Goal: Check status: Check status

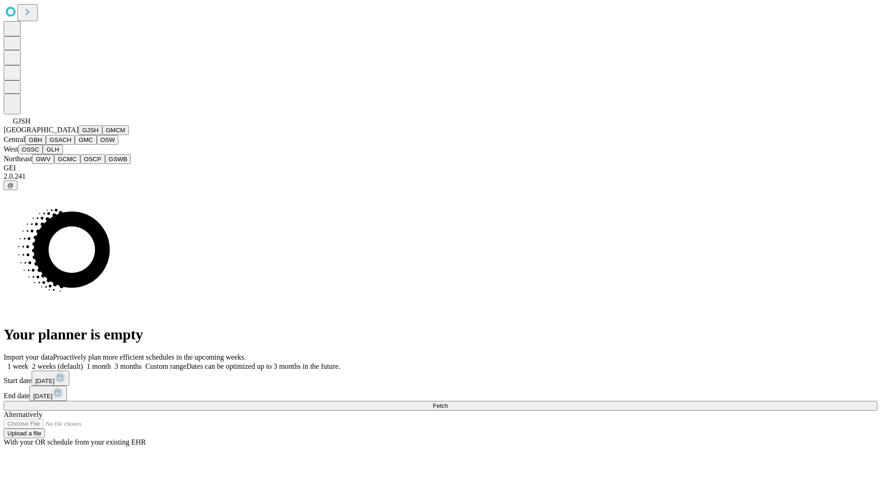
click at [79, 135] on button "GJSH" at bounding box center [91, 130] width 24 height 10
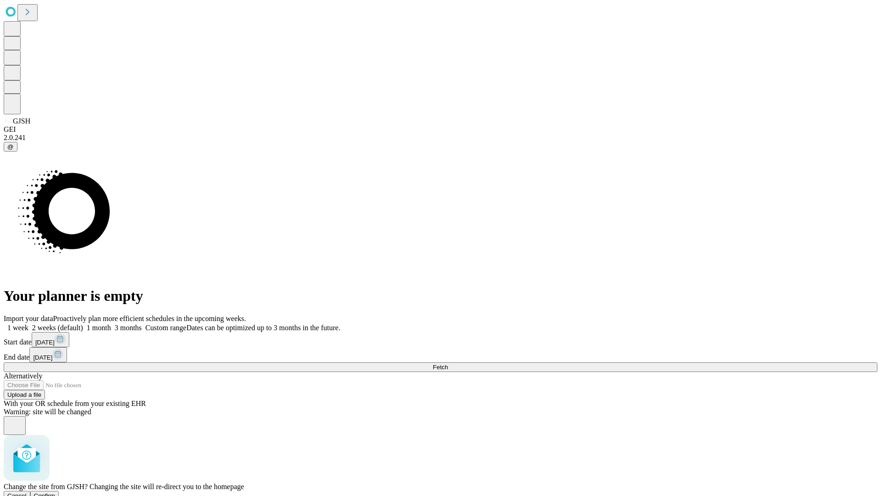
click at [56, 492] on span "Confirm" at bounding box center [45, 495] width 22 height 7
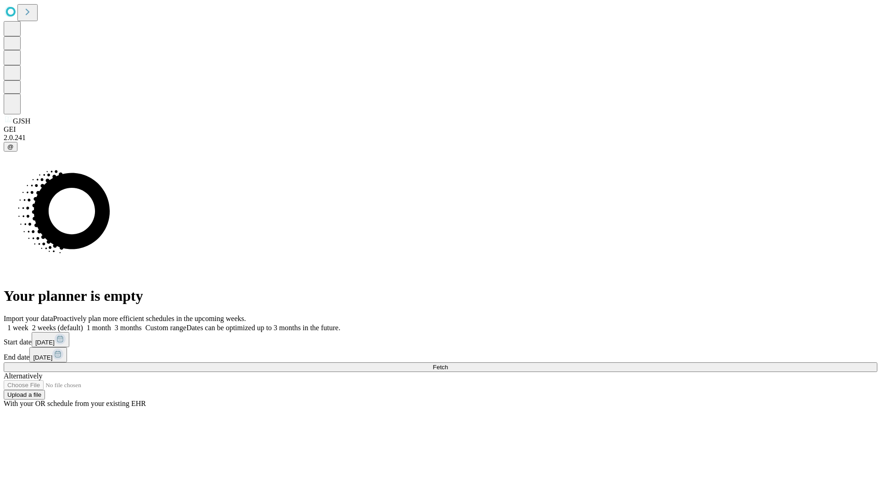
click at [111, 324] on label "1 month" at bounding box center [97, 328] width 28 height 8
click at [448, 364] on span "Fetch" at bounding box center [440, 367] width 15 height 7
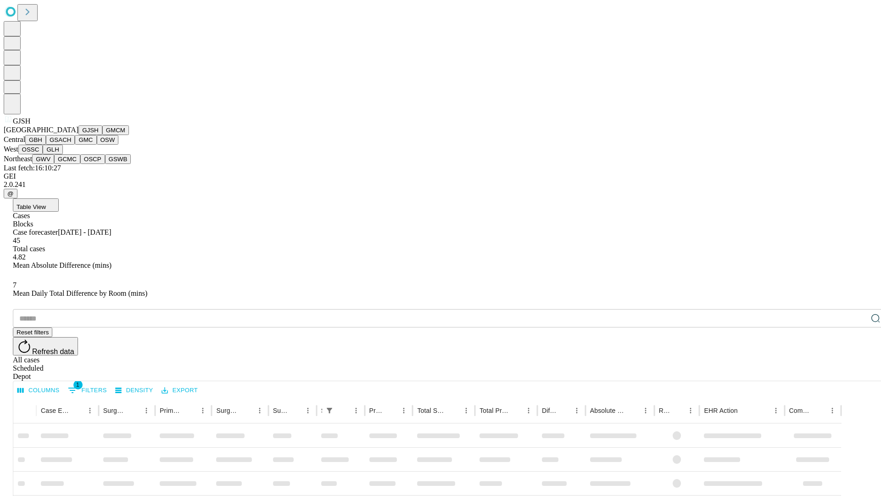
click at [102, 135] on button "GMCM" at bounding box center [115, 130] width 27 height 10
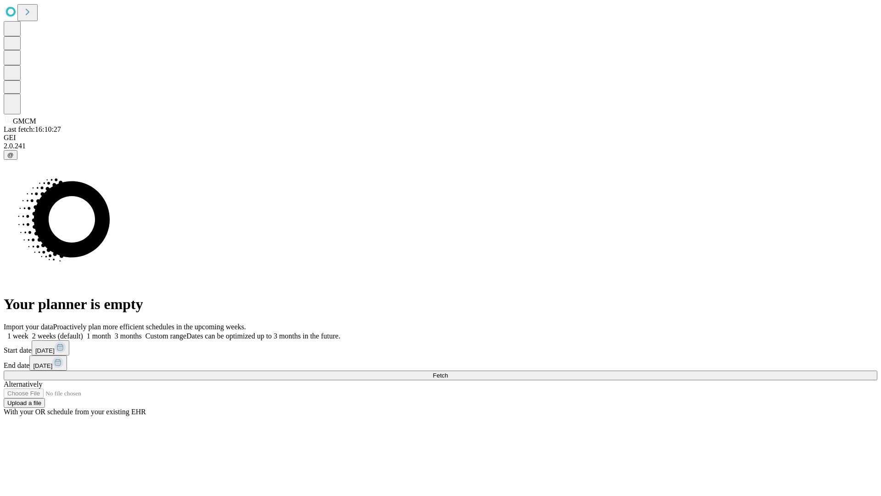
click at [111, 332] on label "1 month" at bounding box center [97, 336] width 28 height 8
click at [448, 372] on span "Fetch" at bounding box center [440, 375] width 15 height 7
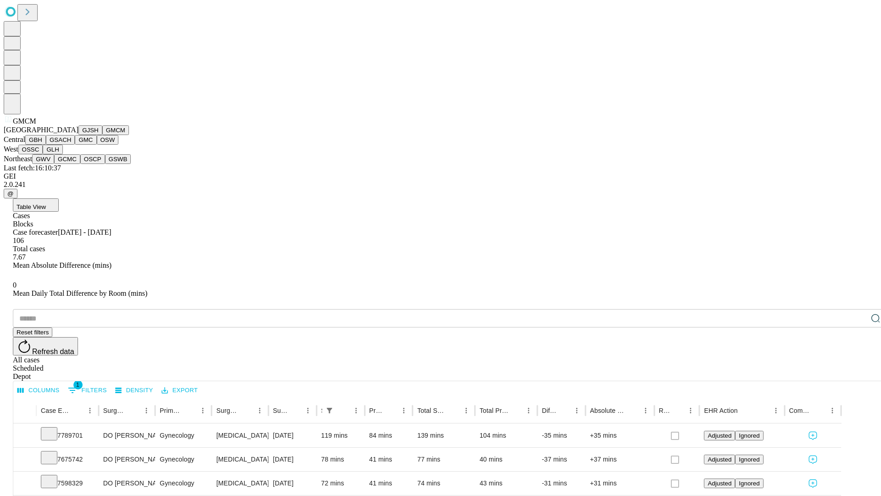
click at [46, 145] on button "GBH" at bounding box center [35, 140] width 21 height 10
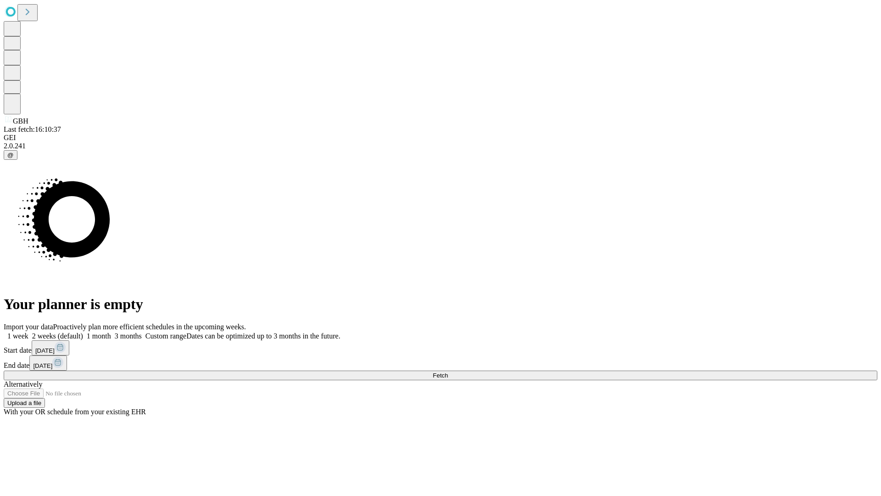
click at [111, 332] on label "1 month" at bounding box center [97, 336] width 28 height 8
click at [448, 372] on span "Fetch" at bounding box center [440, 375] width 15 height 7
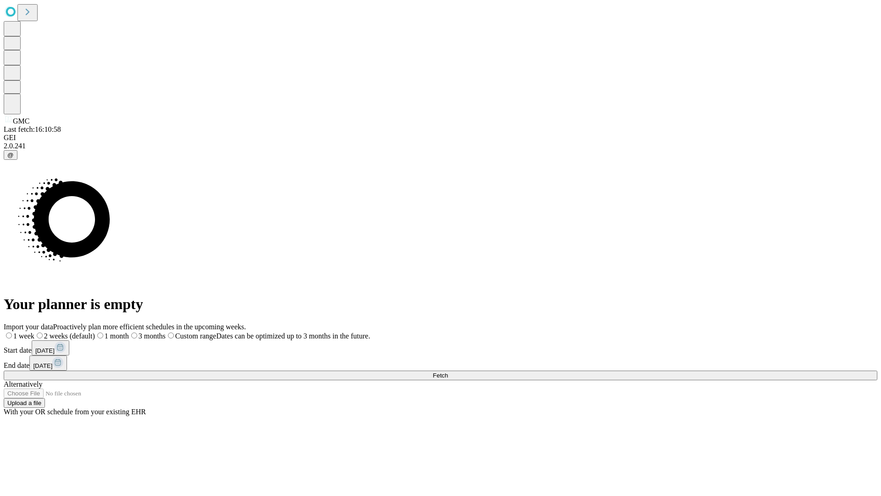
click at [448, 372] on span "Fetch" at bounding box center [440, 375] width 15 height 7
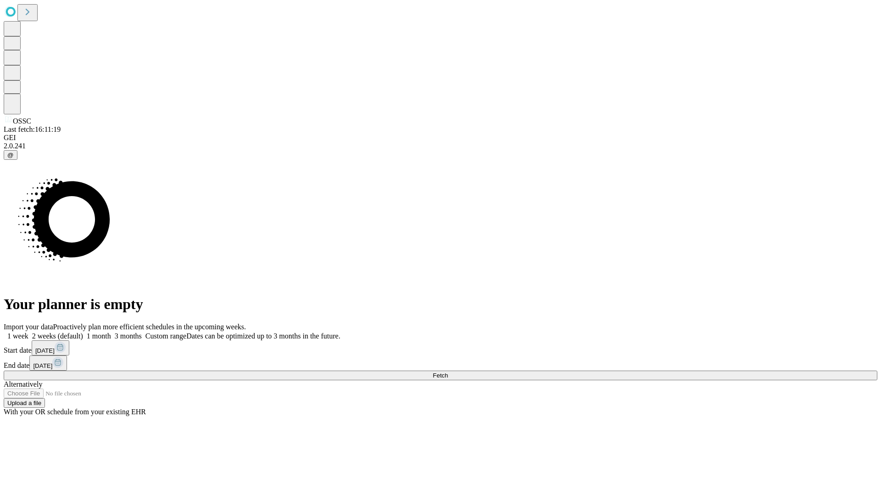
click at [111, 332] on label "1 month" at bounding box center [97, 336] width 28 height 8
click at [448, 372] on span "Fetch" at bounding box center [440, 375] width 15 height 7
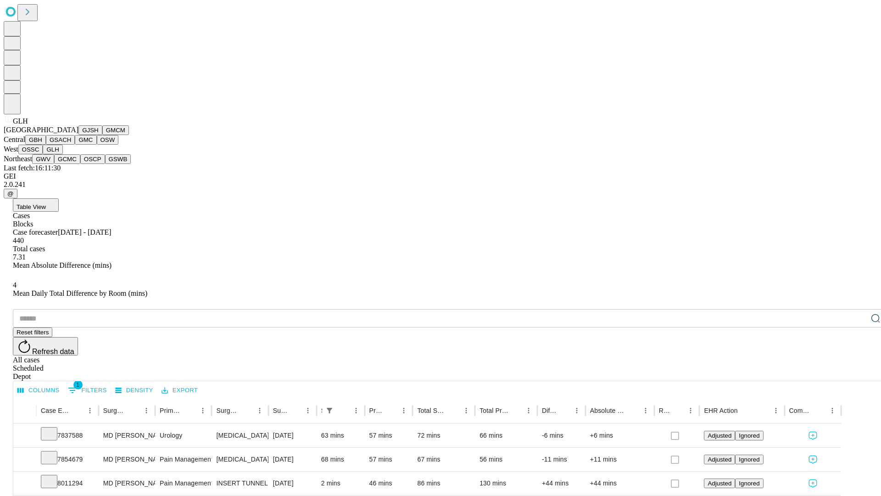
click at [54, 164] on button "GWV" at bounding box center [43, 159] width 22 height 10
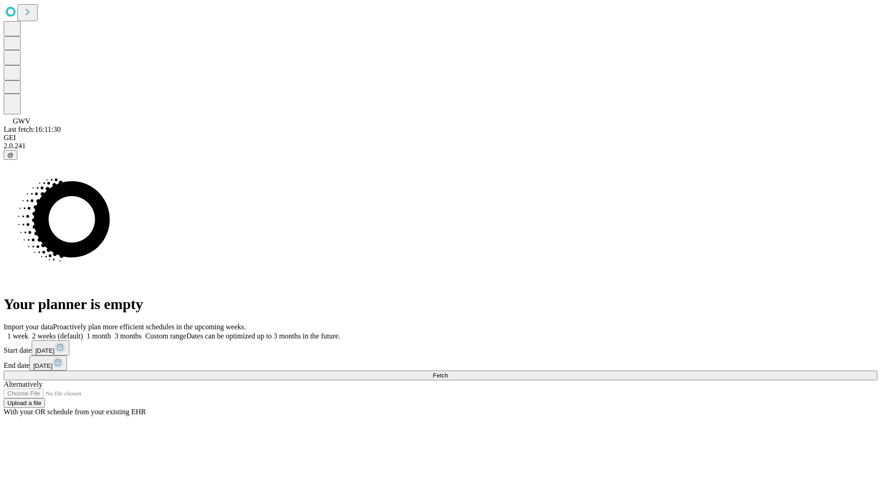
click at [111, 332] on label "1 month" at bounding box center [97, 336] width 28 height 8
click at [448, 372] on span "Fetch" at bounding box center [440, 375] width 15 height 7
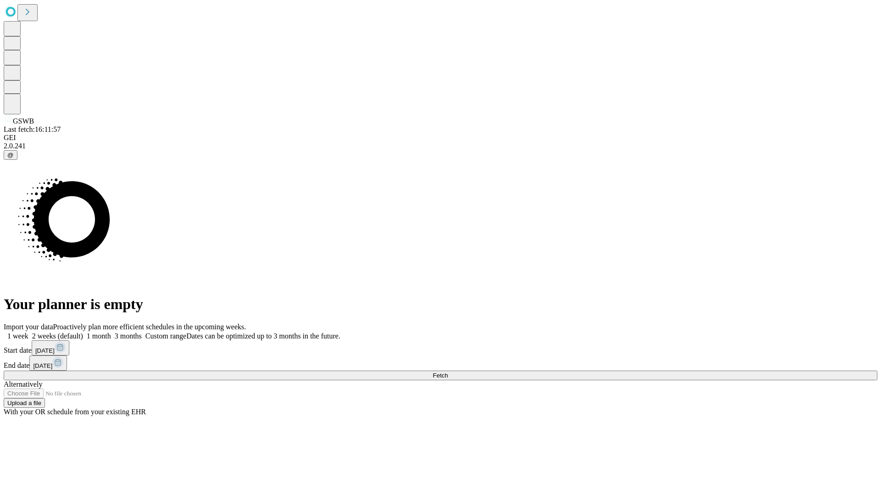
click at [111, 332] on label "1 month" at bounding box center [97, 336] width 28 height 8
click at [448, 372] on span "Fetch" at bounding box center [440, 375] width 15 height 7
